Goal: Task Accomplishment & Management: Use online tool/utility

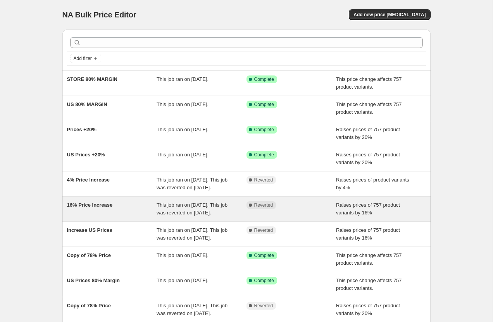
scroll to position [108, 0]
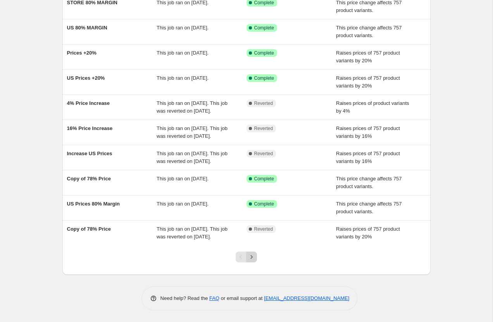
click at [254, 259] on icon "Next" at bounding box center [252, 257] width 8 height 8
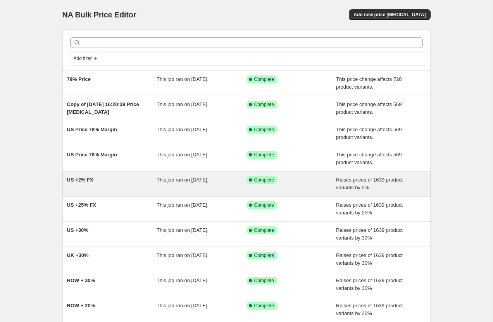
scroll to position [77, 0]
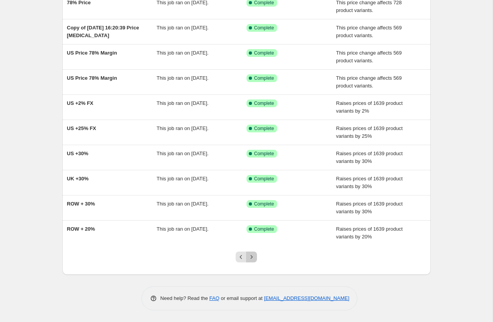
click at [252, 254] on icon "Next" at bounding box center [252, 257] width 8 height 8
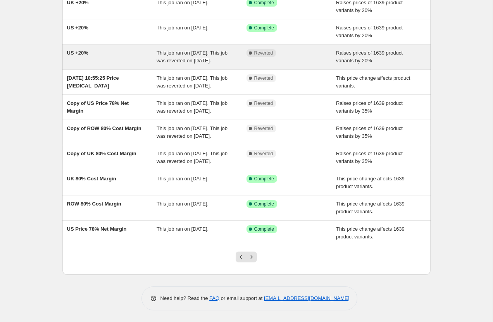
scroll to position [115, 0]
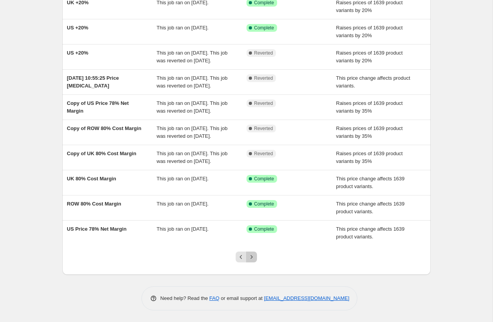
click at [254, 257] on icon "Next" at bounding box center [252, 257] width 8 height 8
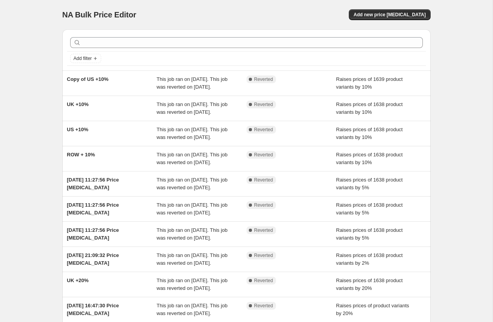
scroll to position [154, 0]
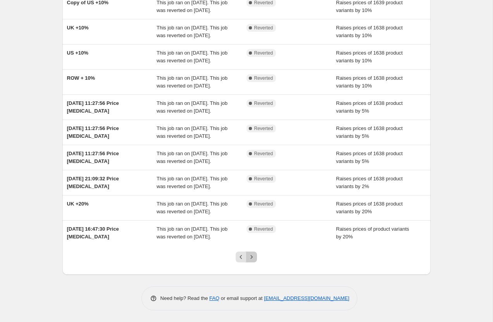
click at [250, 255] on icon "Next" at bounding box center [252, 257] width 8 height 8
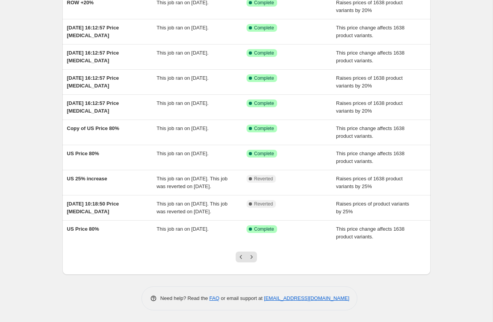
scroll to position [92, 0]
click at [239, 259] on icon "Previous" at bounding box center [241, 257] width 8 height 8
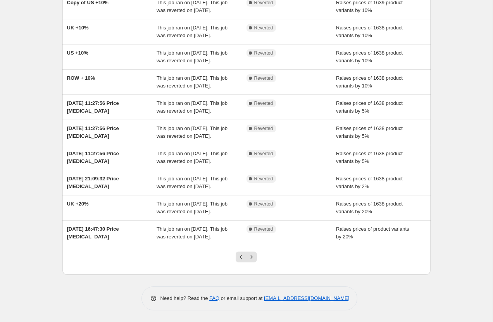
scroll to position [154, 0]
click at [239, 257] on icon "Previous" at bounding box center [241, 257] width 8 height 8
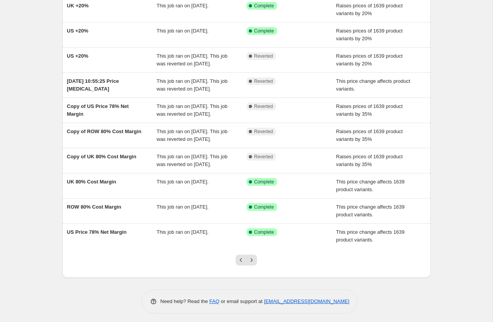
scroll to position [115, 0]
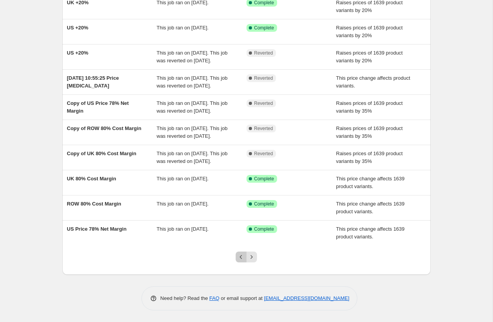
click at [239, 258] on icon "Previous" at bounding box center [241, 257] width 8 height 8
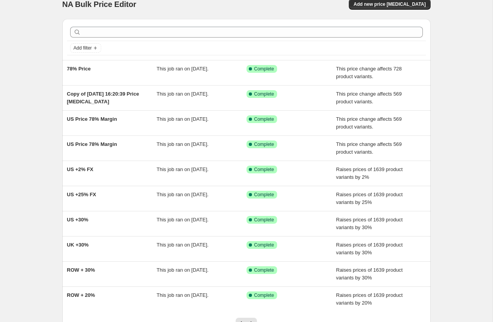
scroll to position [11, 0]
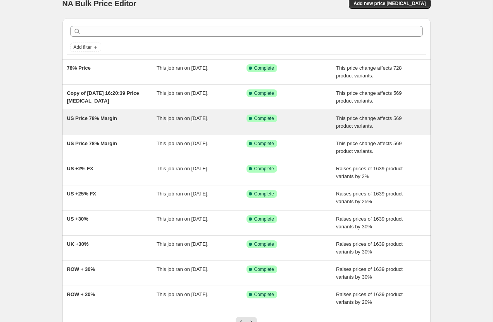
click at [84, 119] on span "US Price 78% Margin" at bounding box center [92, 118] width 50 height 6
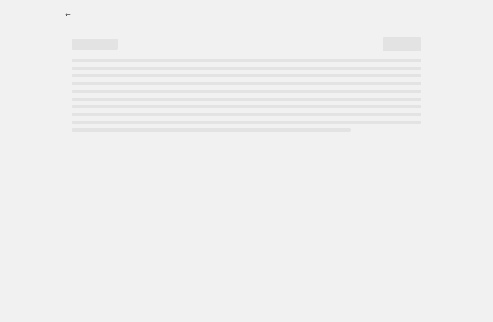
select select "no_change"
select select "pp"
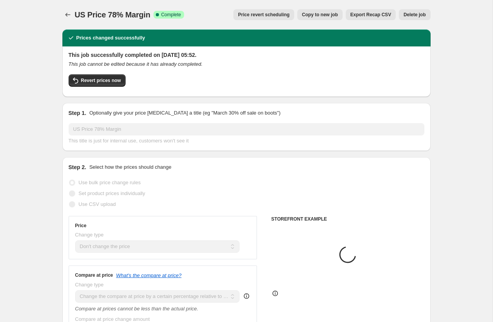
click at [324, 13] on span "Copy to new job" at bounding box center [320, 15] width 36 height 6
select select "no_change"
select select "pp"
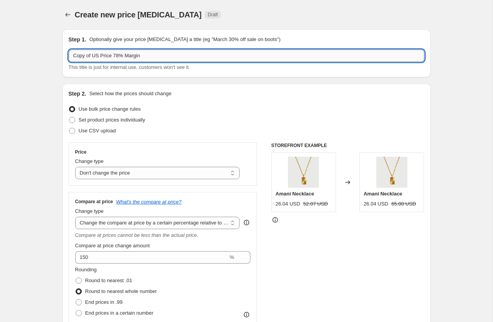
click at [126, 56] on input "Copy of US Price 78% Margin" at bounding box center [247, 56] width 356 height 12
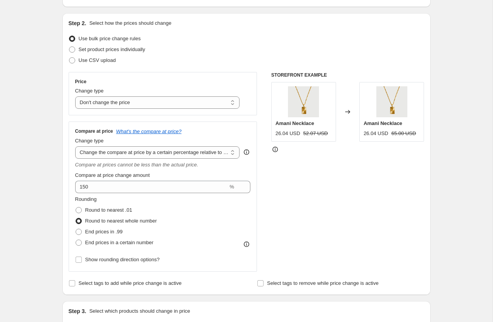
scroll to position [59, 0]
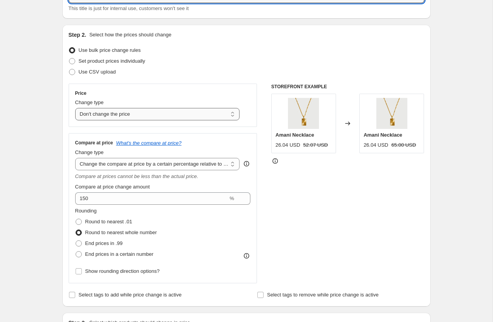
type input "[DEMOGRAPHIC_DATA] 80% Margin"
click at [133, 115] on select "Change the price to a certain amount Change the price by a certain amount Chang…" at bounding box center [157, 114] width 165 height 12
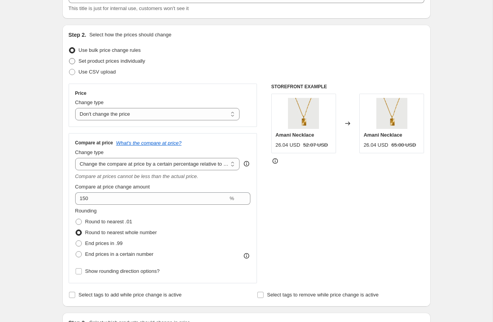
scroll to position [47, 0]
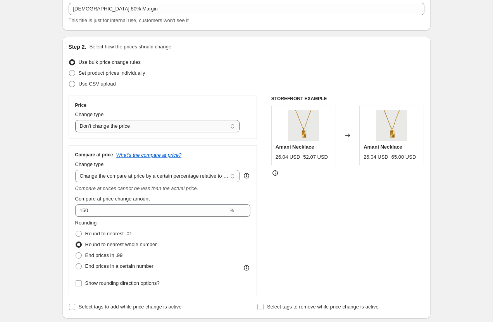
click at [102, 128] on select "Change the price to a certain amount Change the price by a certain amount Chang…" at bounding box center [157, 126] width 165 height 12
select select "margin"
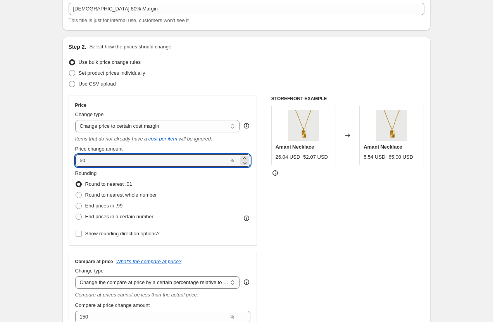
drag, startPoint x: 96, startPoint y: 163, endPoint x: 72, endPoint y: 160, distance: 23.8
click at [73, 161] on div "Price Change type Change the price to a certain amount Change the price by a ce…" at bounding box center [163, 171] width 189 height 150
type input "80"
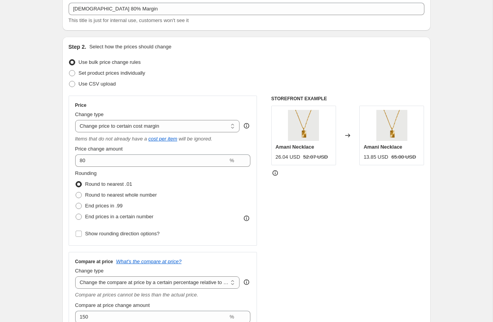
click at [79, 197] on span at bounding box center [79, 195] width 6 height 6
click at [76, 193] on input "Round to nearest whole number" at bounding box center [76, 192] width 0 height 0
radio input "true"
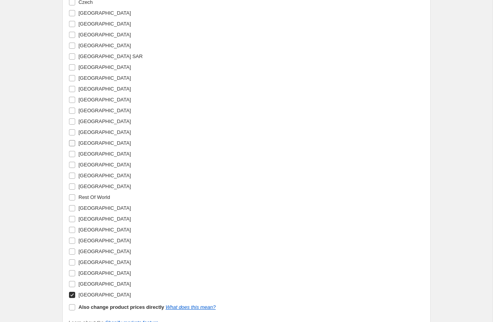
scroll to position [1023, 0]
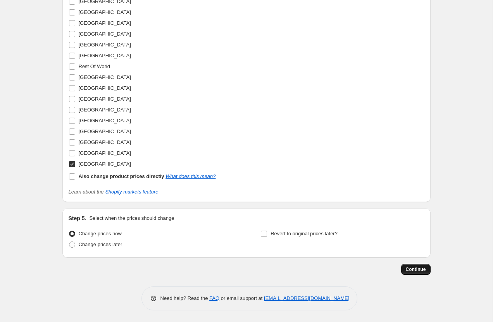
click at [414, 271] on span "Continue" at bounding box center [416, 270] width 20 height 6
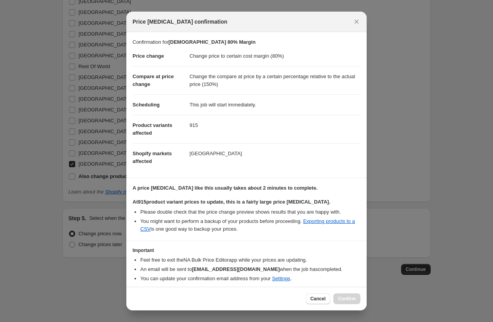
scroll to position [27, 0]
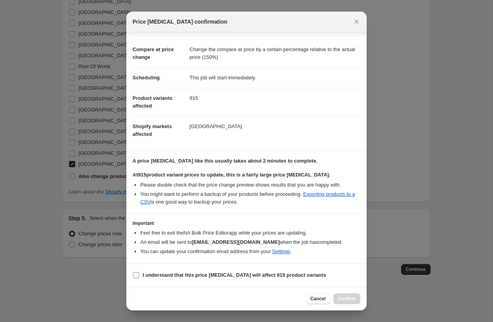
click at [133, 274] on input "I understand that this price [MEDICAL_DATA] will affect 915 product variants" at bounding box center [136, 275] width 6 height 6
checkbox input "true"
click at [344, 298] on span "Confirm" at bounding box center [347, 299] width 18 height 6
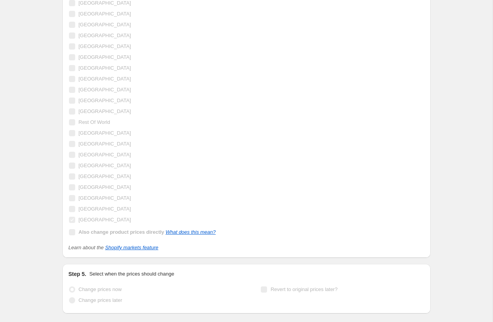
scroll to position [1043, 0]
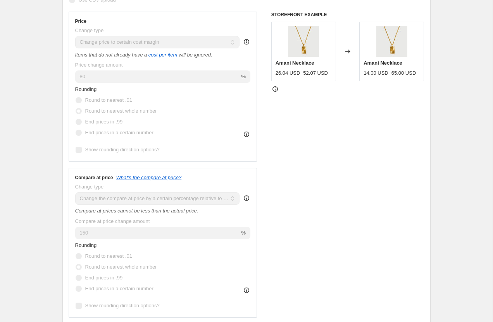
scroll to position [0, 0]
